Goal: Task Accomplishment & Management: Use online tool/utility

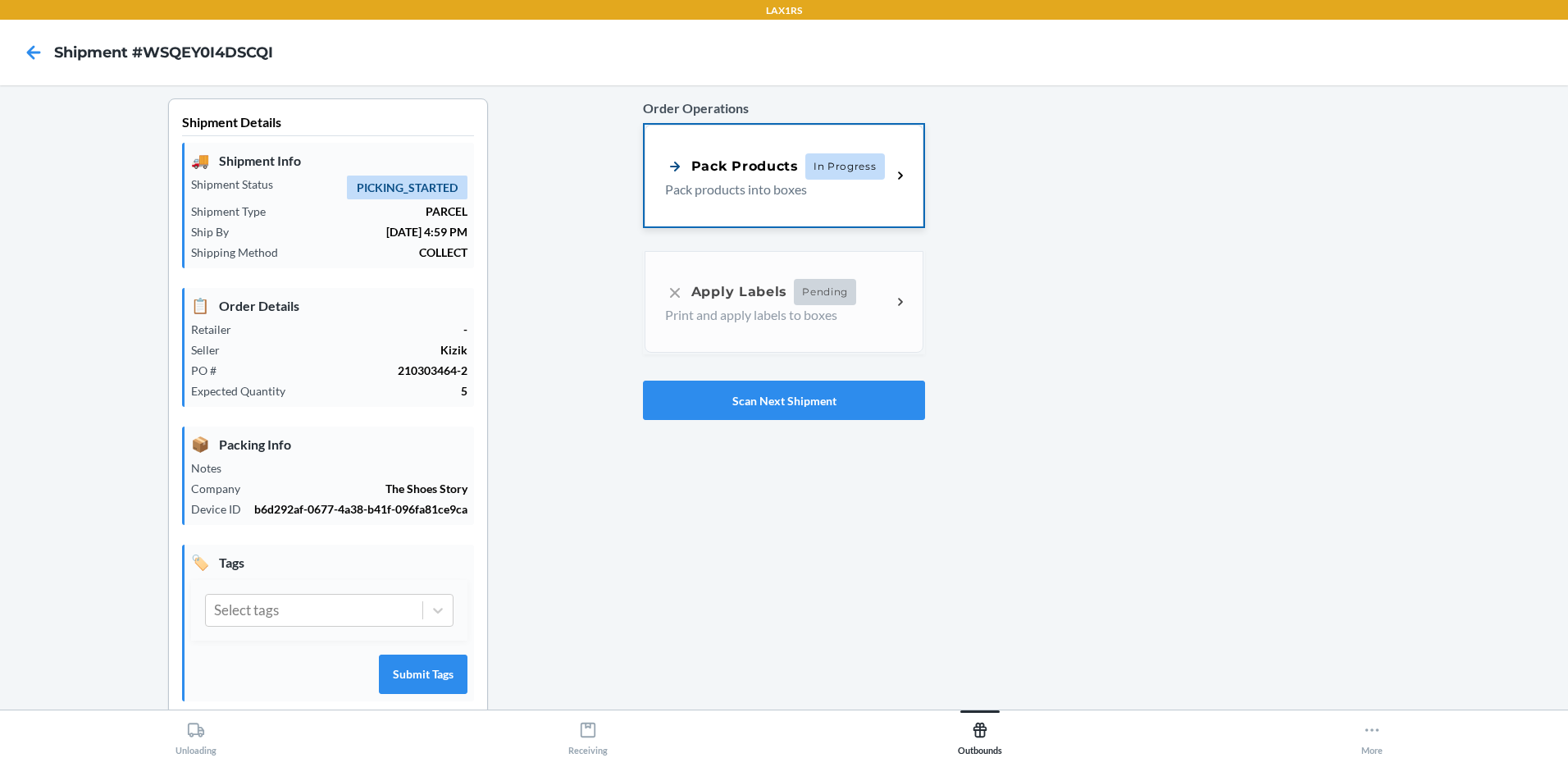
click at [858, 174] on span "In Progress" at bounding box center [846, 166] width 80 height 27
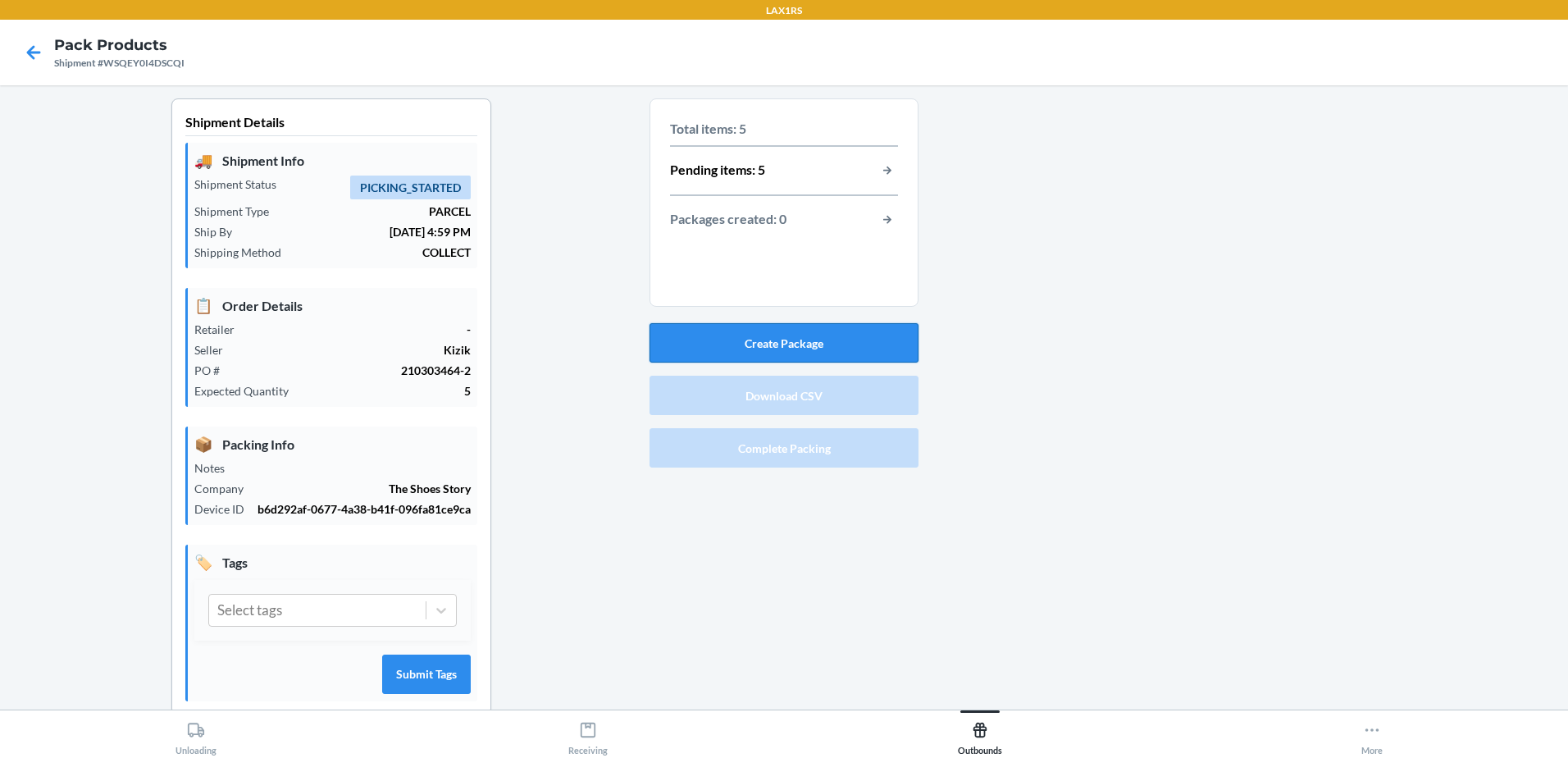
click at [875, 347] on button "Create Package" at bounding box center [784, 342] width 269 height 39
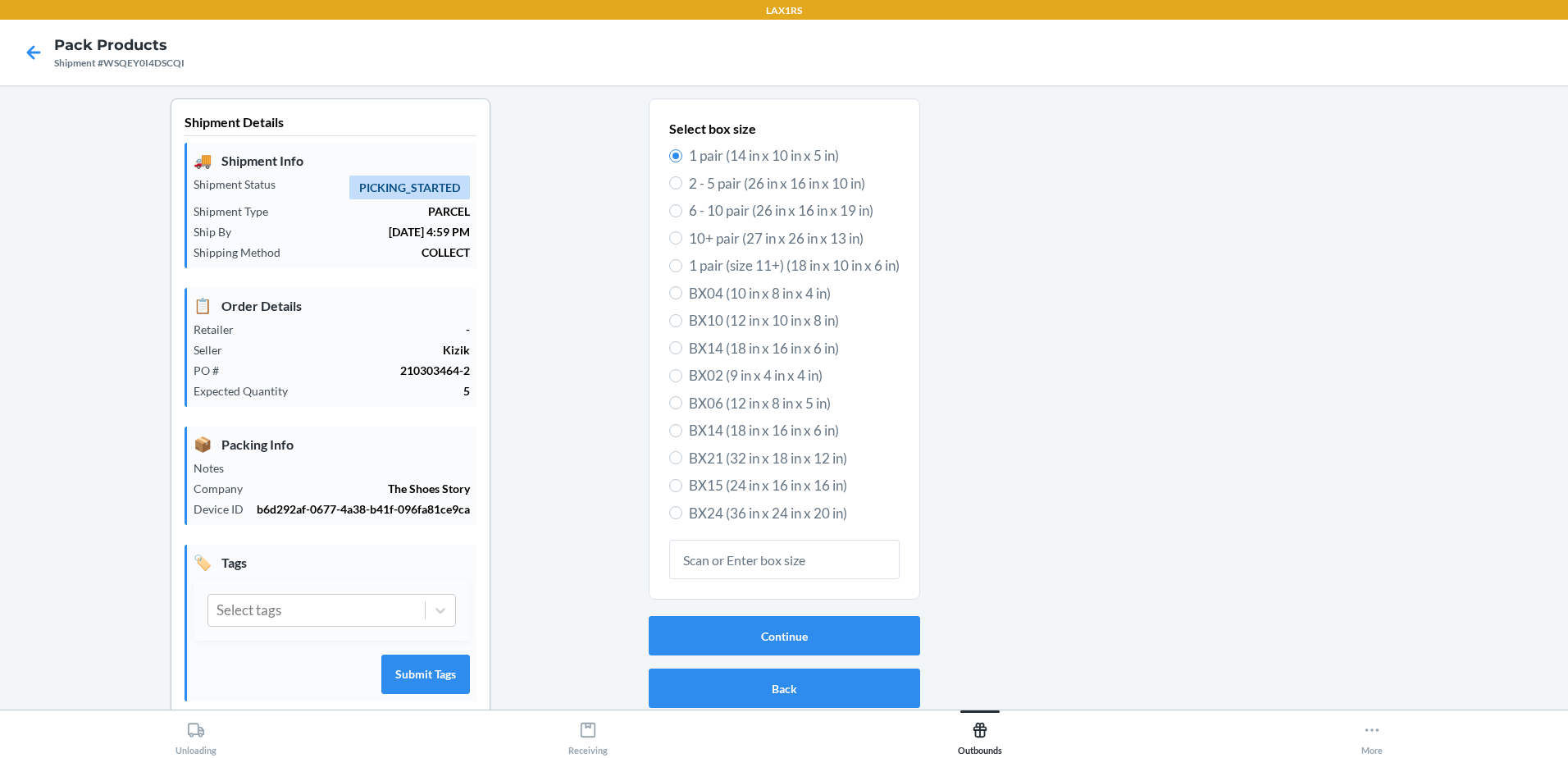
click at [722, 210] on span "6 - 10 pair (26 in x 16 in x 19 in)" at bounding box center [794, 211] width 211 height 21
click at [682, 210] on input "6 - 10 pair (26 in x 16 in x 19 in)" at bounding box center [676, 211] width 13 height 13
radio input "true"
radio input "false"
click at [766, 631] on button "Continue" at bounding box center [785, 635] width 272 height 39
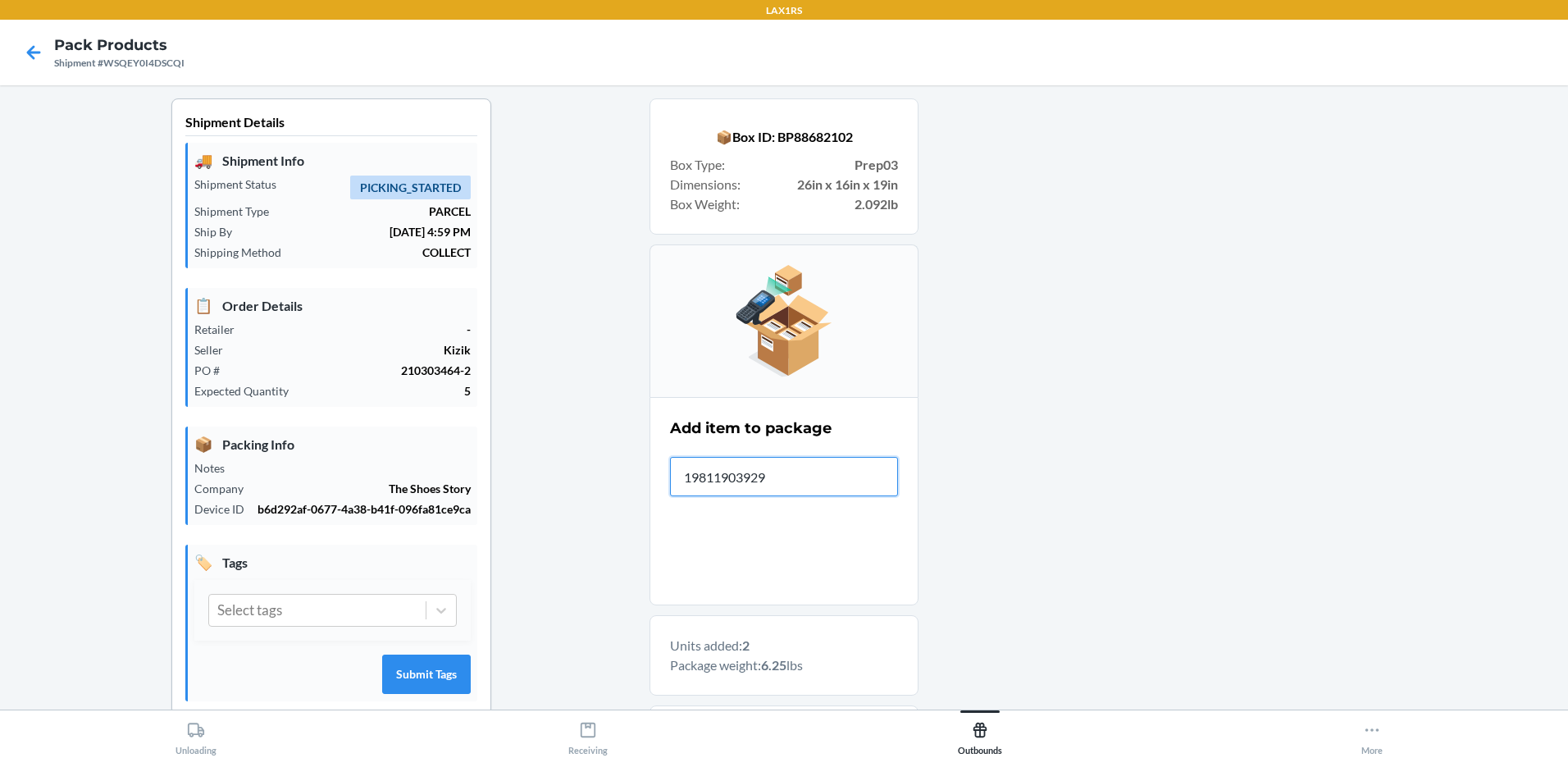
type input "198119039292"
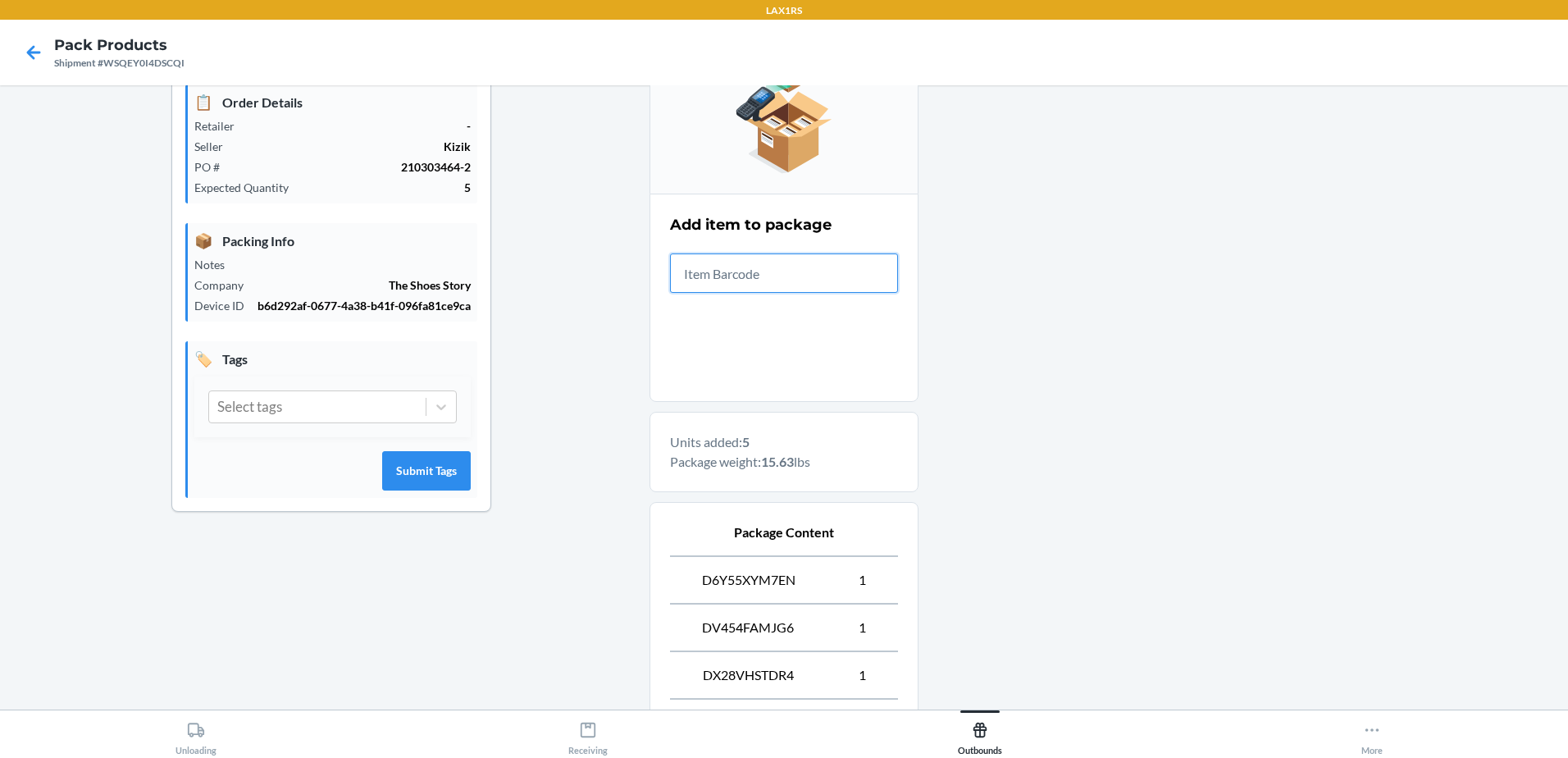
scroll to position [462, 0]
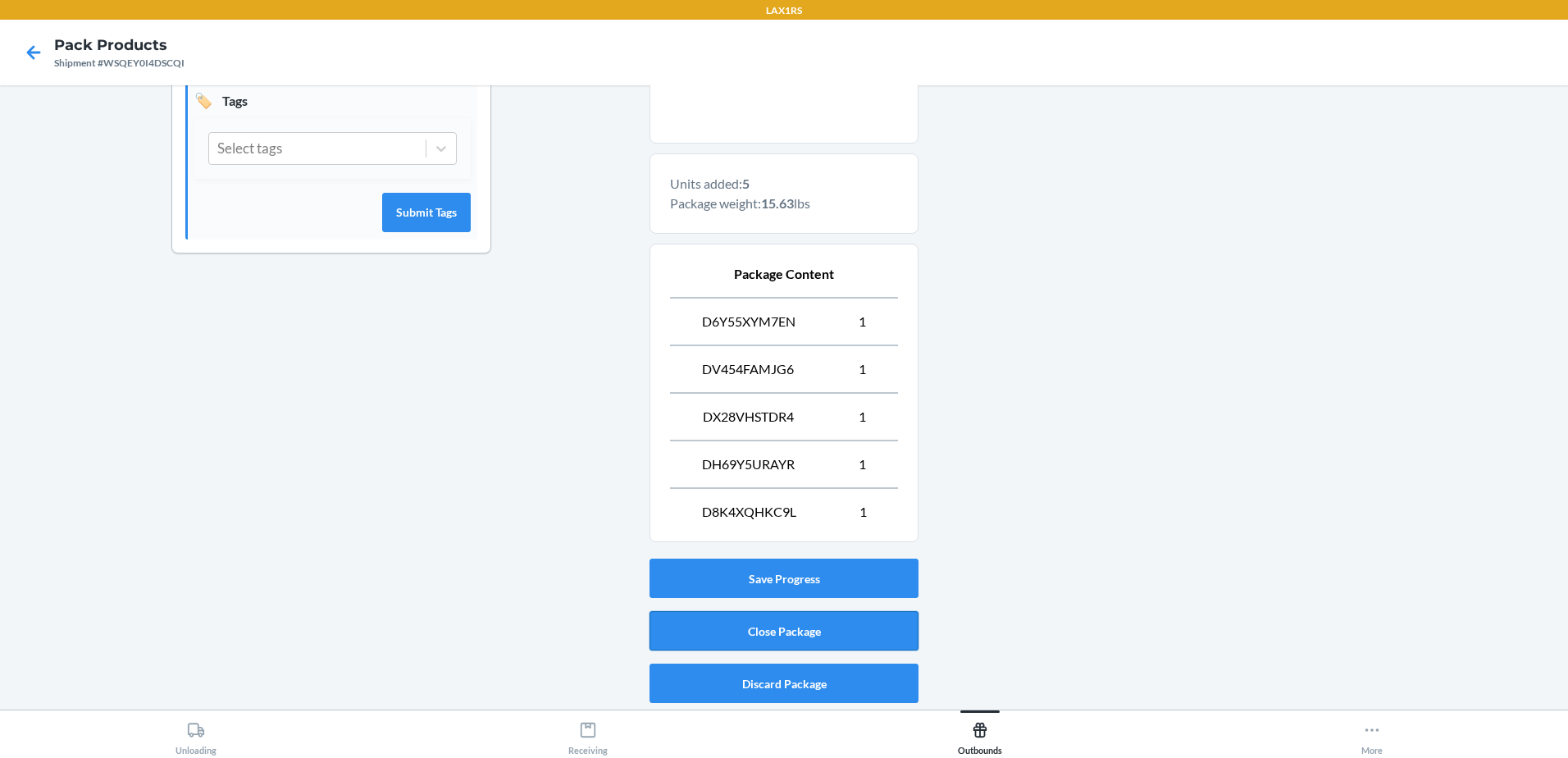
click at [784, 639] on button "Close Package" at bounding box center [784, 630] width 269 height 39
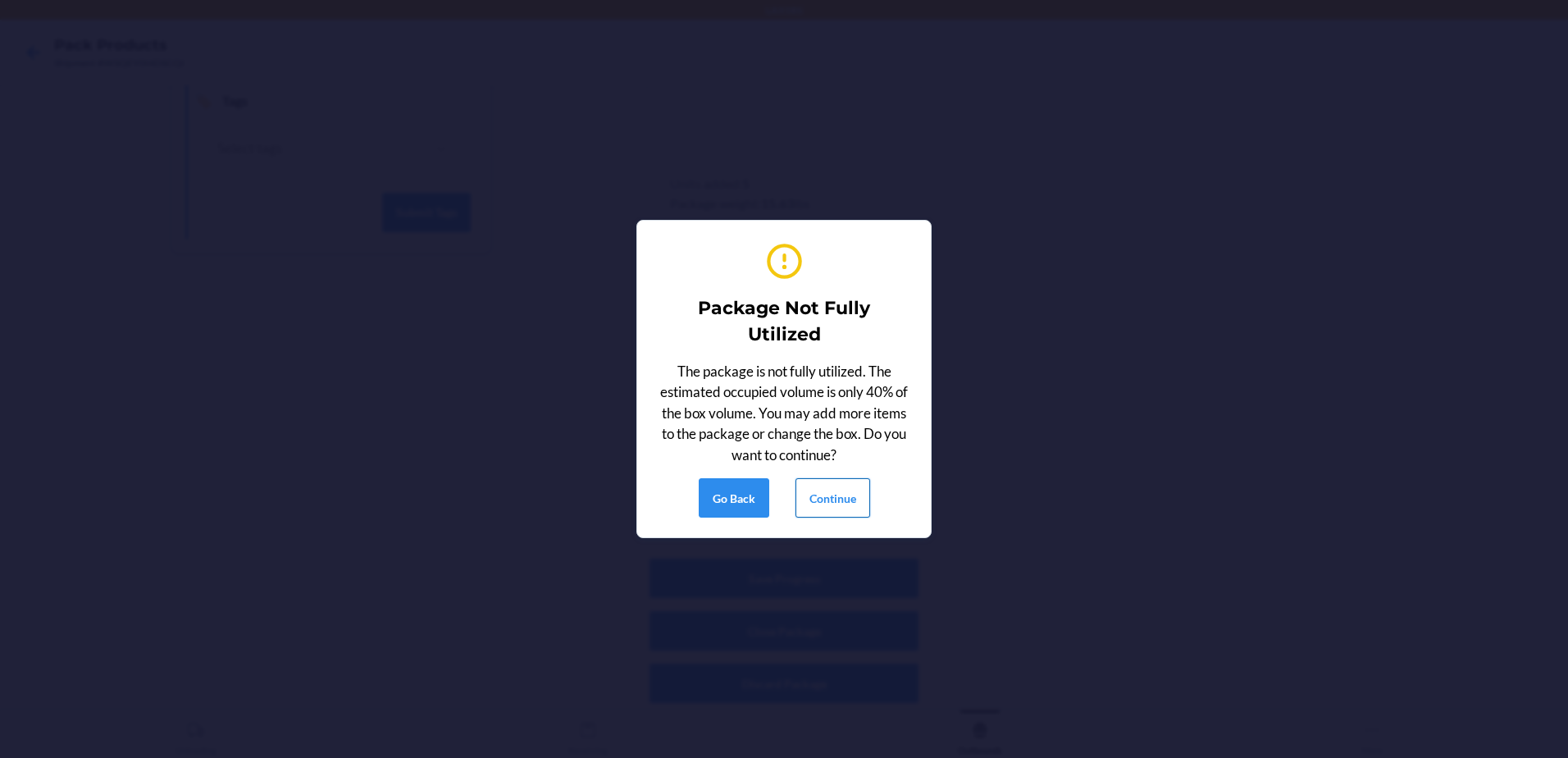
click at [815, 497] on button "Continue" at bounding box center [832, 497] width 75 height 39
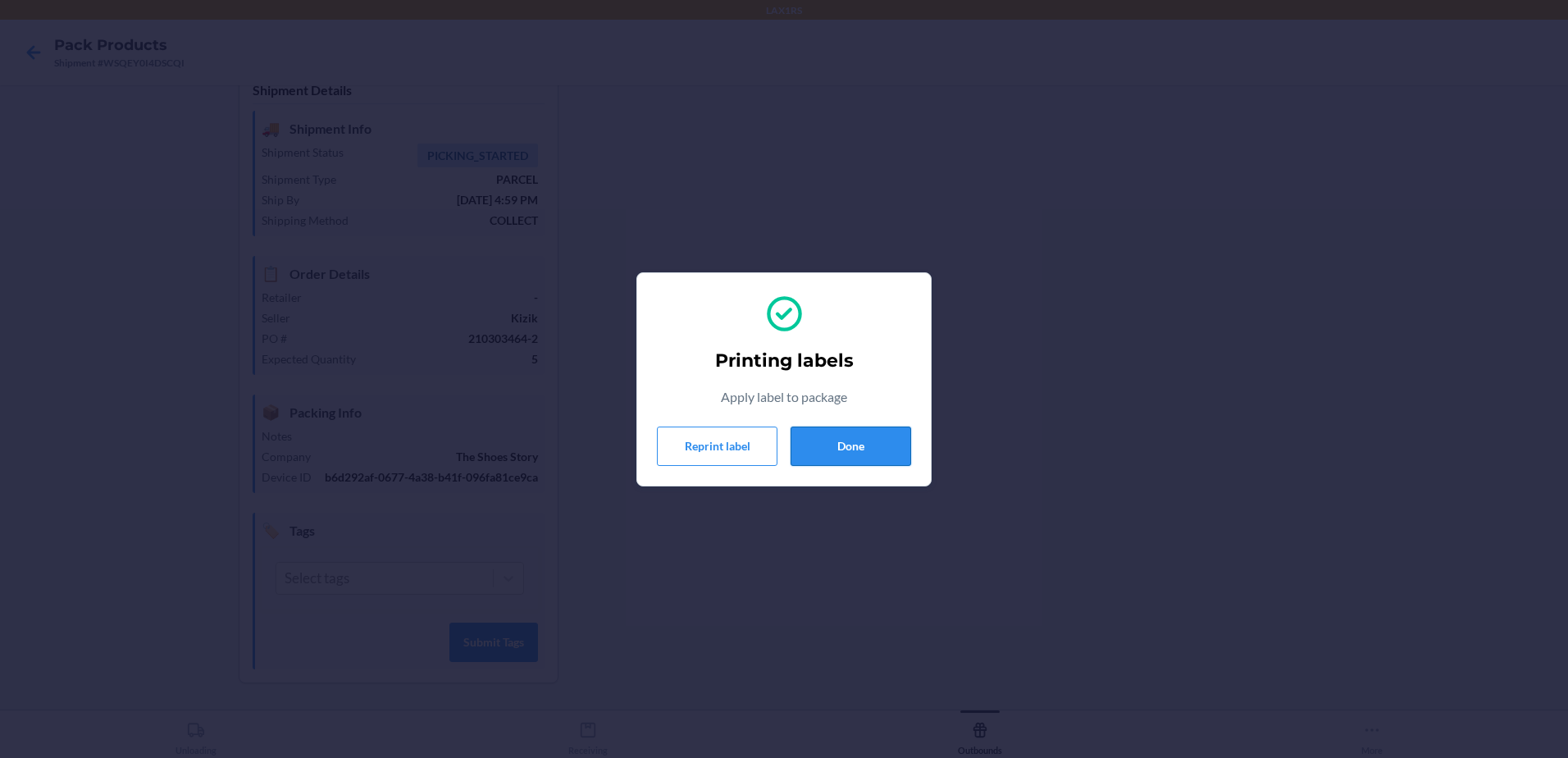
click at [855, 443] on button "Done" at bounding box center [851, 445] width 121 height 39
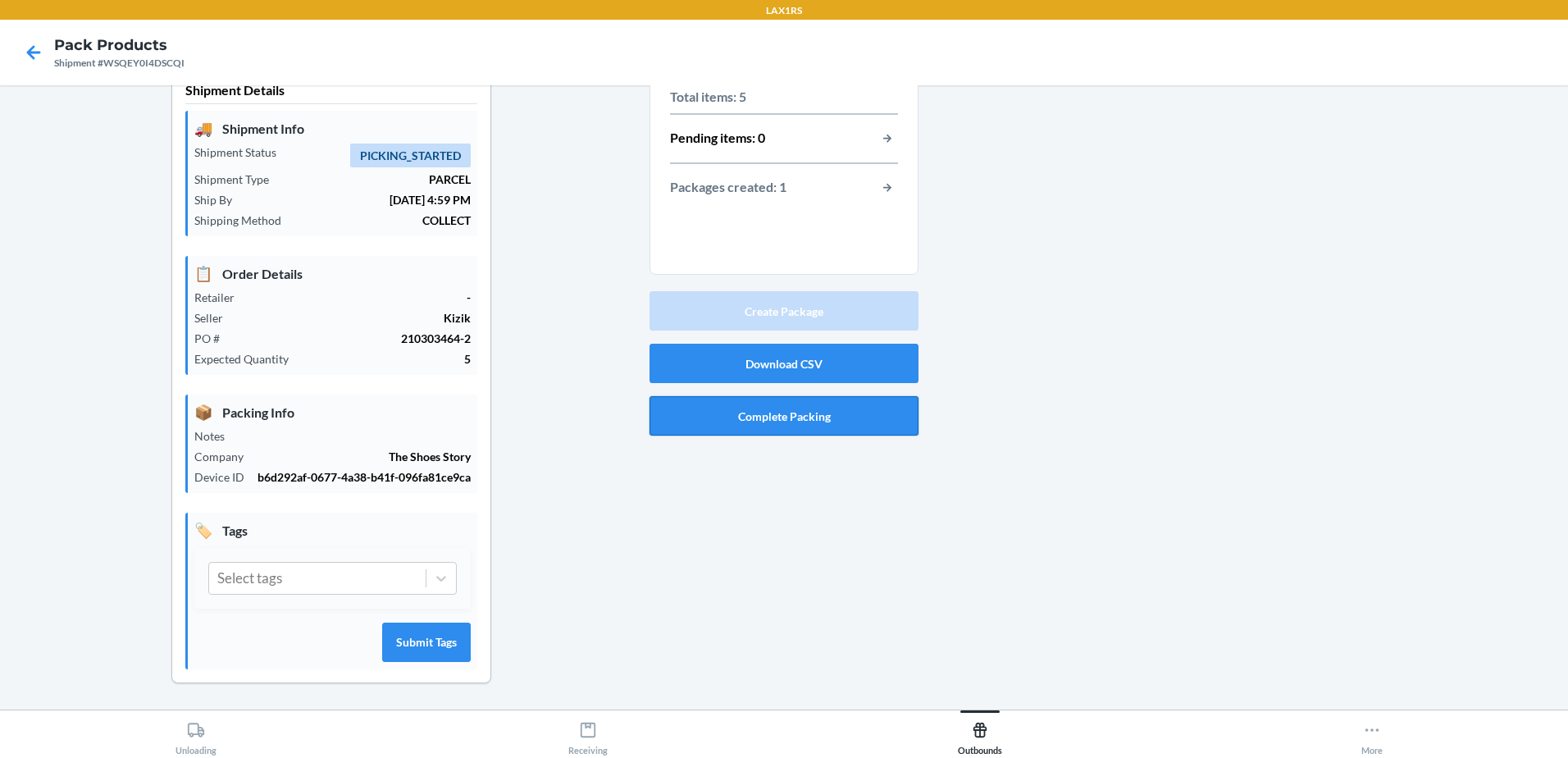
click at [817, 415] on button "Complete Packing" at bounding box center [784, 415] width 269 height 39
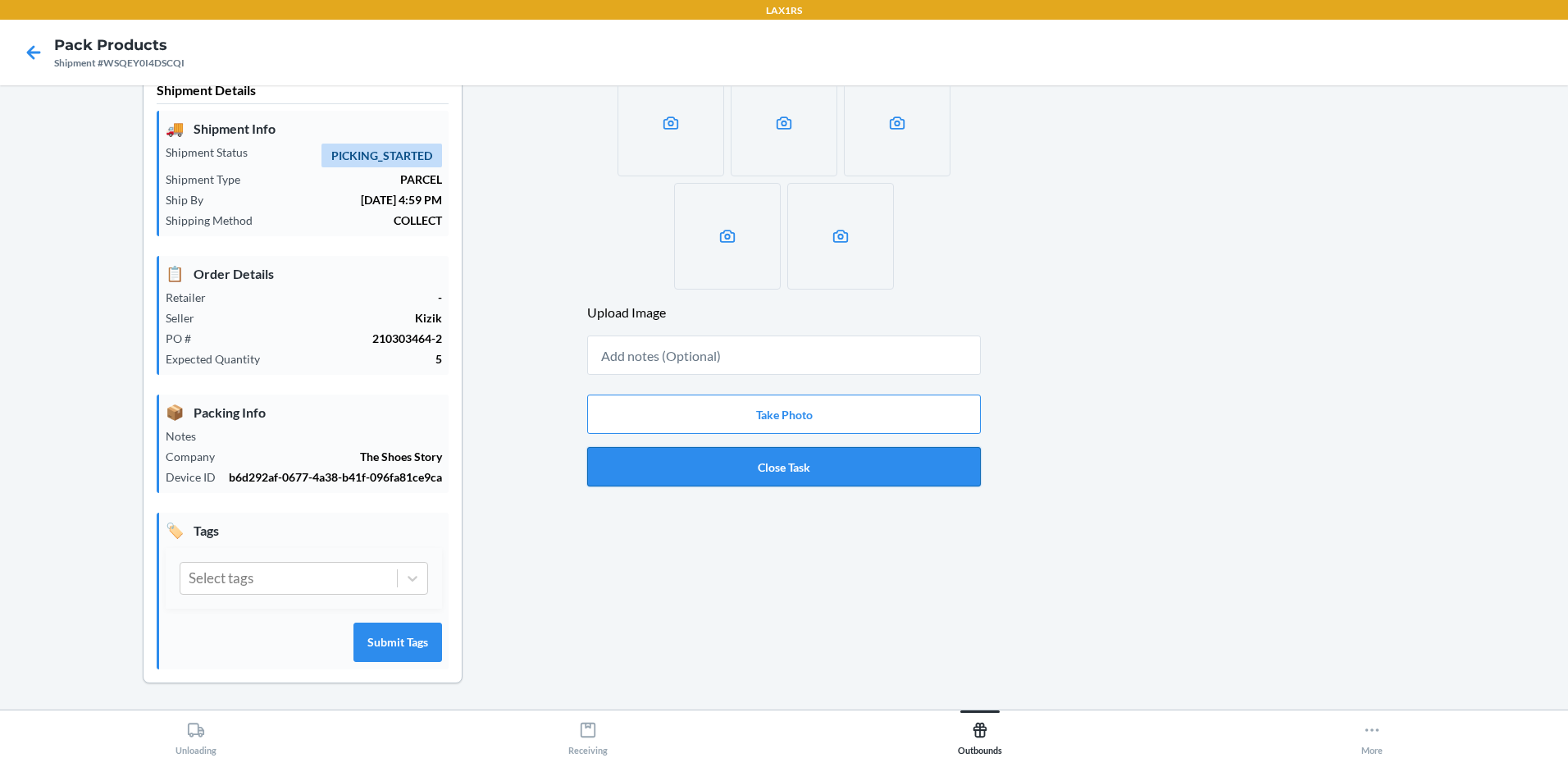
click at [807, 471] on button "Close Task" at bounding box center [784, 465] width 393 height 39
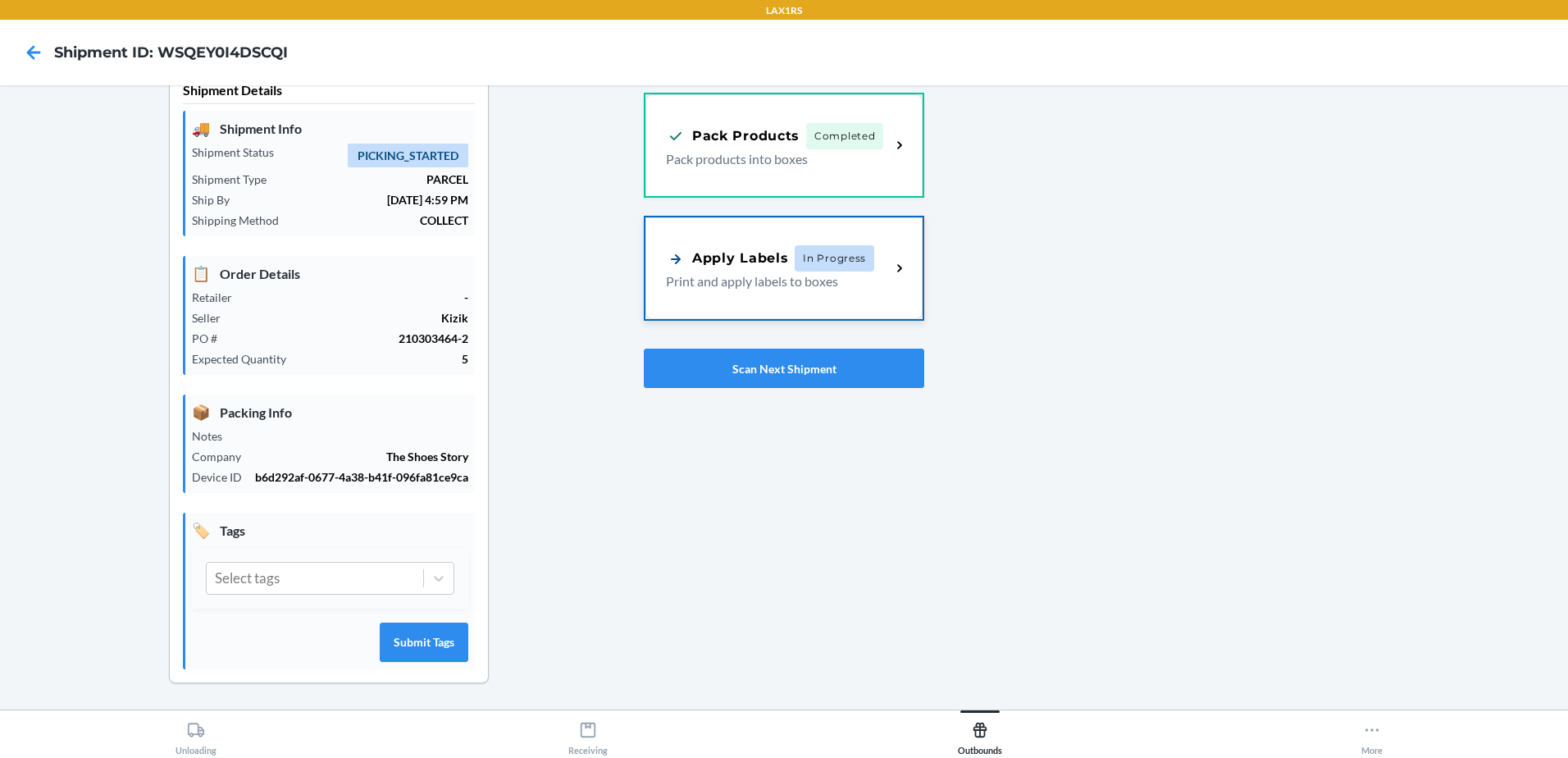
click at [840, 296] on div "Apply Labels In Progress Print and apply labels to boxes" at bounding box center [784, 268] width 277 height 102
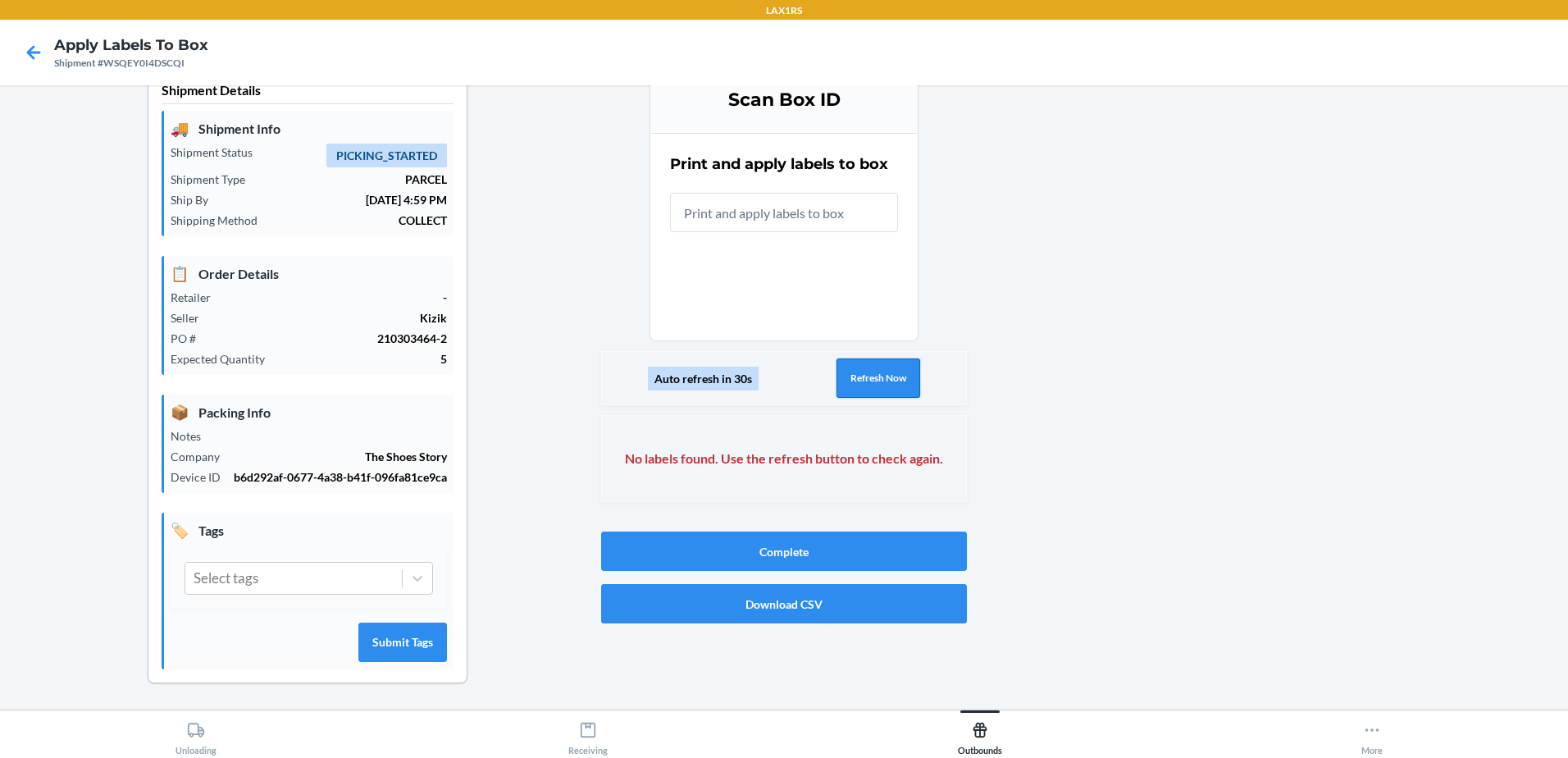
click at [859, 369] on button "Refresh Now" at bounding box center [878, 377] width 84 height 39
click at [881, 365] on button "Refresh Now" at bounding box center [878, 377] width 84 height 39
click at [870, 422] on div "No labels found. Use the refresh button to check again." at bounding box center [784, 458] width 366 height 86
click at [876, 405] on div "Auto refresh in 30s Refresh Now" at bounding box center [784, 377] width 366 height 54
click at [877, 374] on button "Refresh Now" at bounding box center [878, 377] width 84 height 39
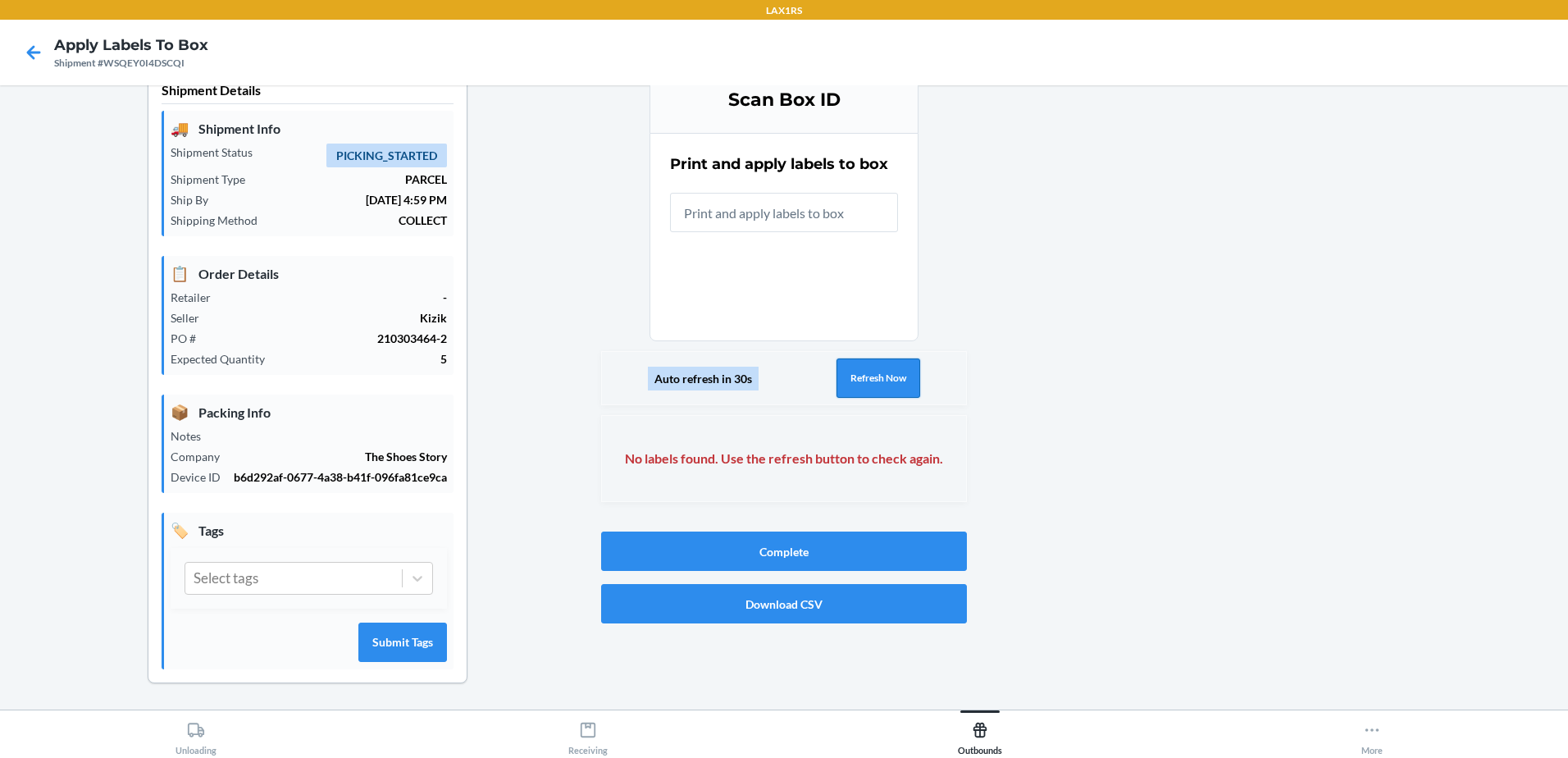
click at [877, 374] on button "Refresh Now" at bounding box center [878, 377] width 84 height 39
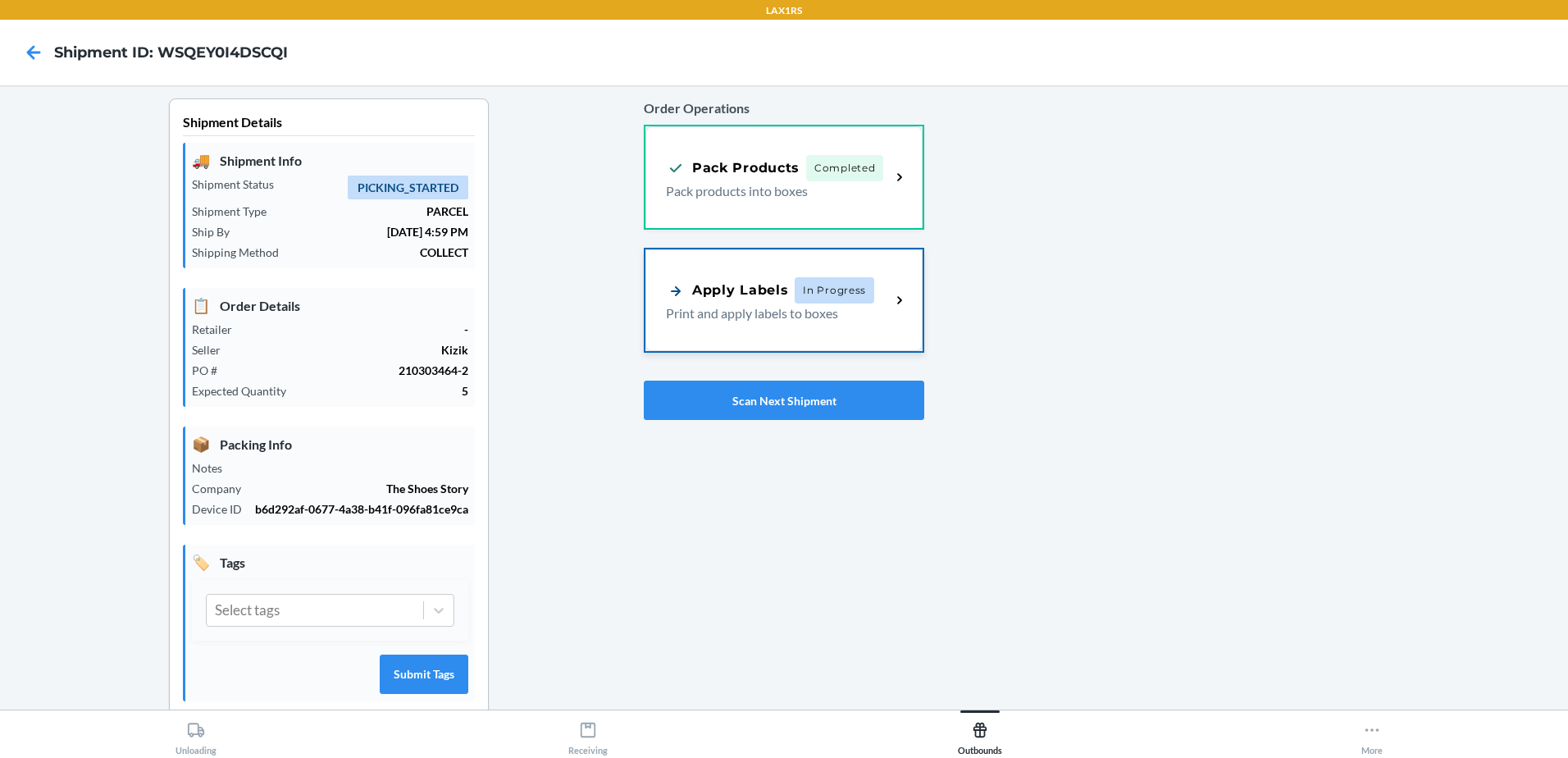
click at [676, 318] on p "Print and apply labels to boxes" at bounding box center [772, 313] width 212 height 20
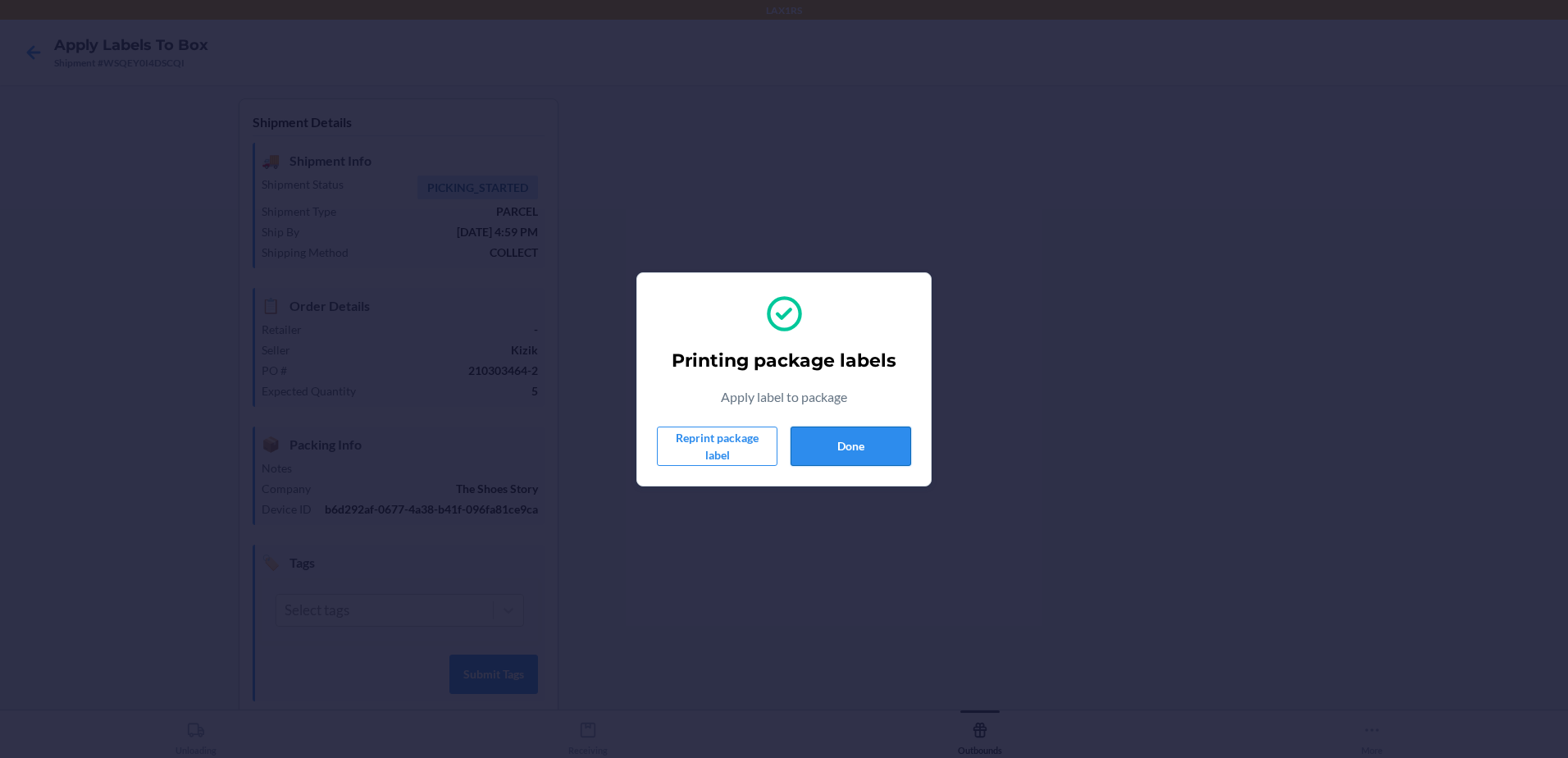
click at [879, 436] on button "Done" at bounding box center [851, 445] width 121 height 39
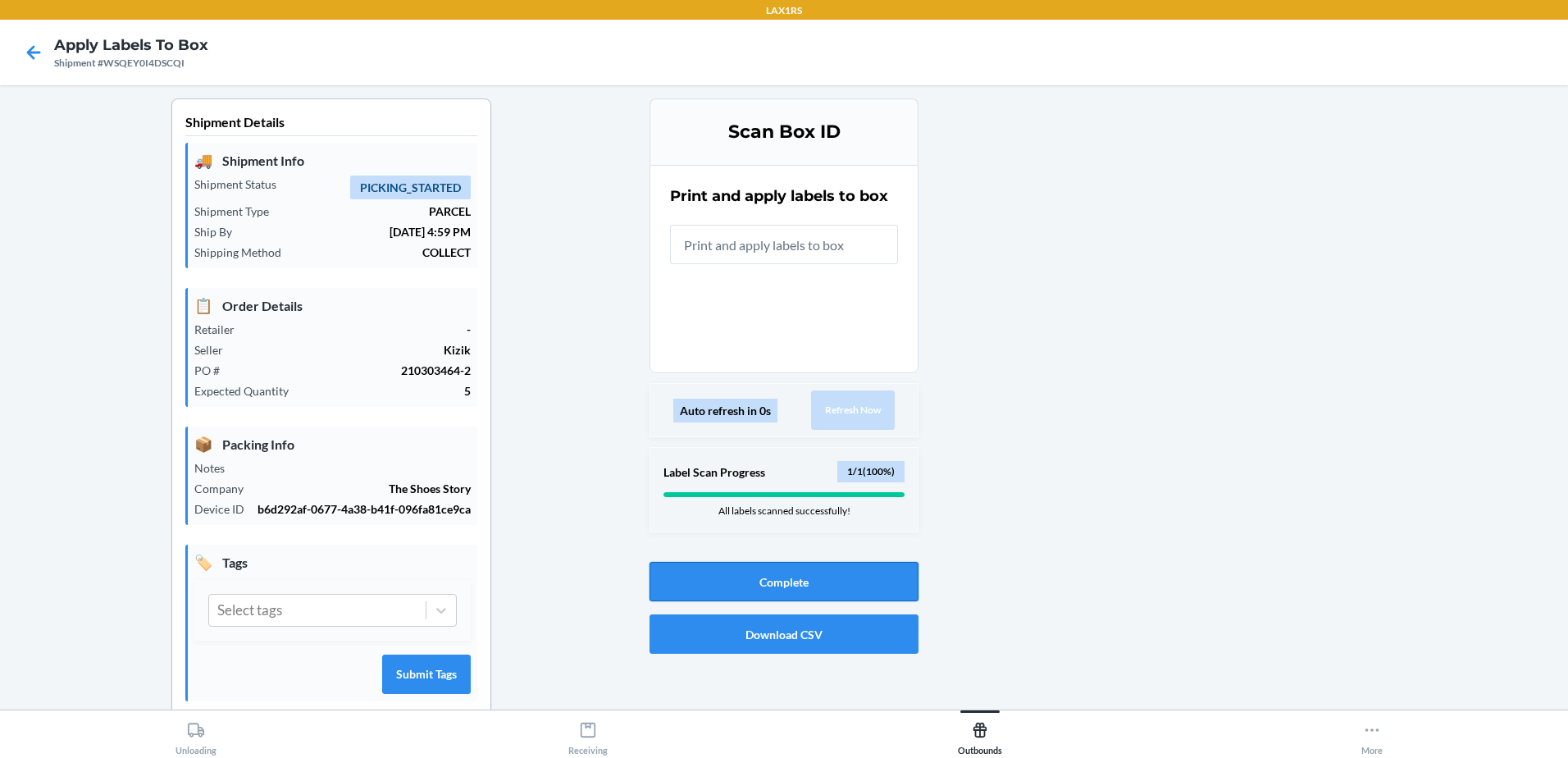
click at [807, 566] on button "Complete" at bounding box center [784, 580] width 269 height 39
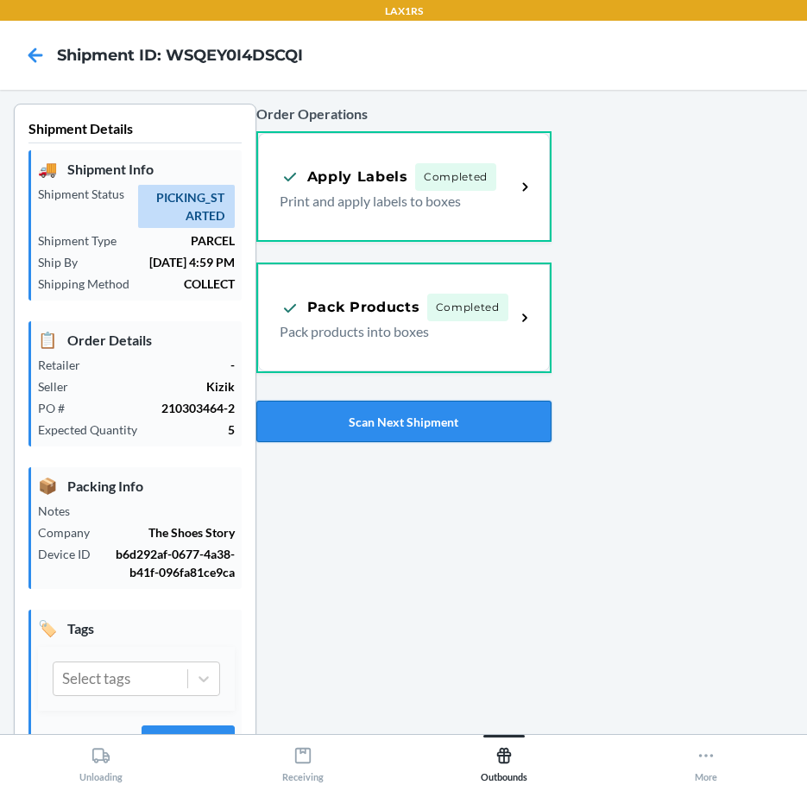
click at [427, 420] on button "Scan Next Shipment" at bounding box center [403, 421] width 295 height 41
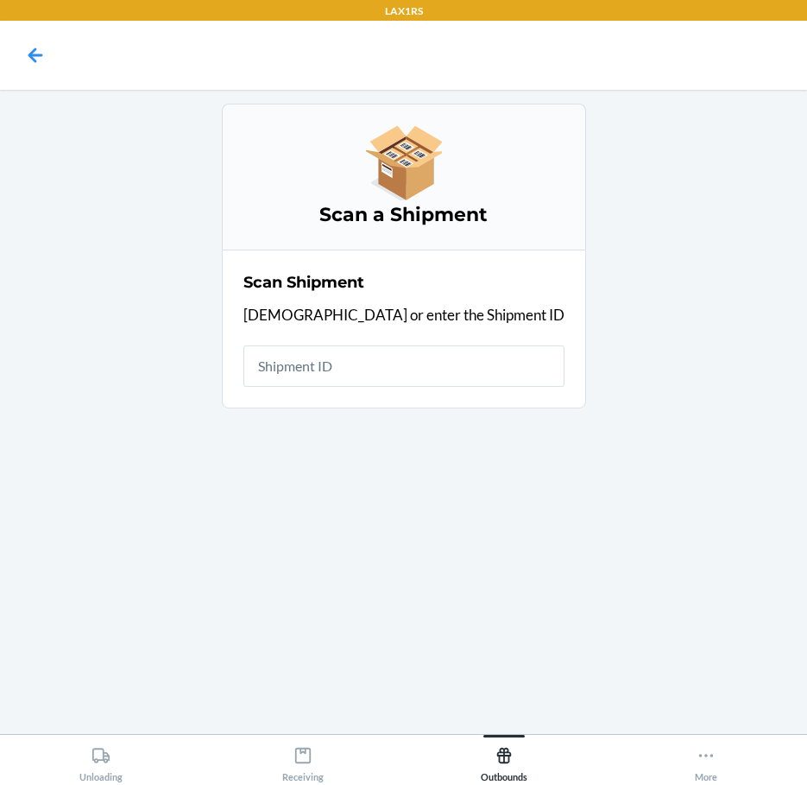
click at [305, 452] on div "Scan a Shipment Scan Shipment Scan or enter the Shipment ID" at bounding box center [403, 412] width 779 height 616
click at [423, 375] on input "text" at bounding box center [403, 365] width 321 height 41
